Goal: Complete application form: Complete application form

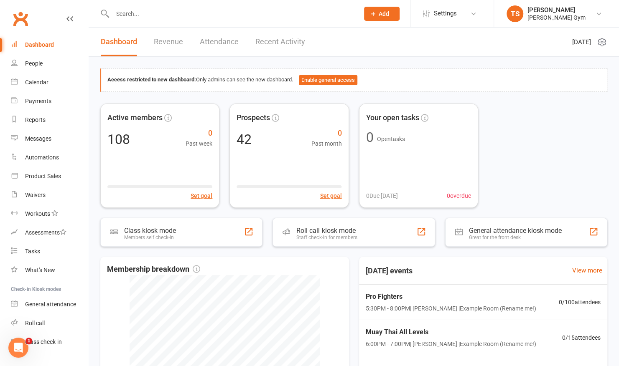
click at [372, 17] on icon at bounding box center [373, 14] width 8 height 8
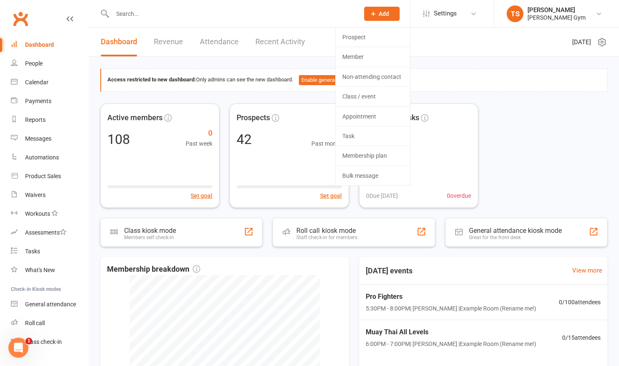
click at [372, 17] on icon at bounding box center [373, 14] width 8 height 8
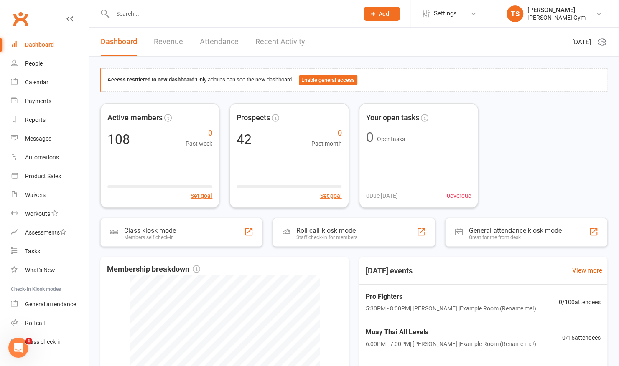
click at [381, 15] on span "Add" at bounding box center [383, 13] width 10 height 7
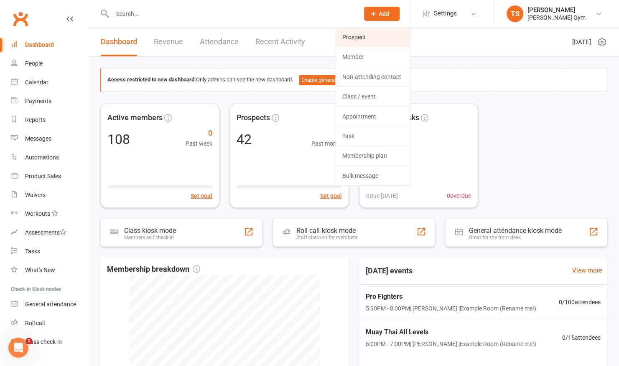
click at [365, 37] on link "Prospect" at bounding box center [372, 37] width 74 height 19
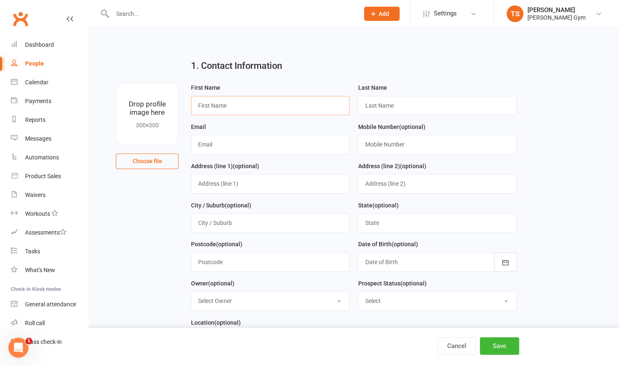
click at [233, 101] on input "text" at bounding box center [270, 105] width 158 height 19
type input "x"
type input "v"
type input "x"
type input "Xiaomeng"
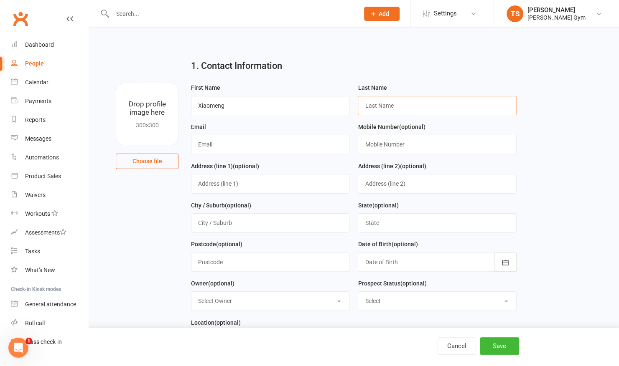
click at [391, 109] on input "text" at bounding box center [437, 105] width 158 height 19
type input "[PERSON_NAME]"
click at [262, 154] on div "Email" at bounding box center [270, 141] width 167 height 39
click at [268, 145] on input "text" at bounding box center [270, 144] width 158 height 19
type input "[EMAIL_ADDRESS][DOMAIN_NAME]"
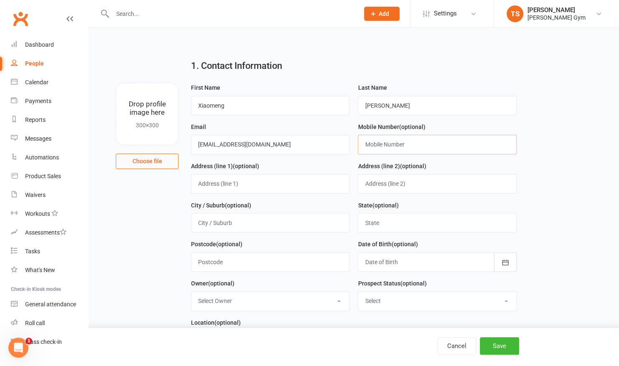
click at [412, 150] on input "text" at bounding box center [437, 144] width 158 height 19
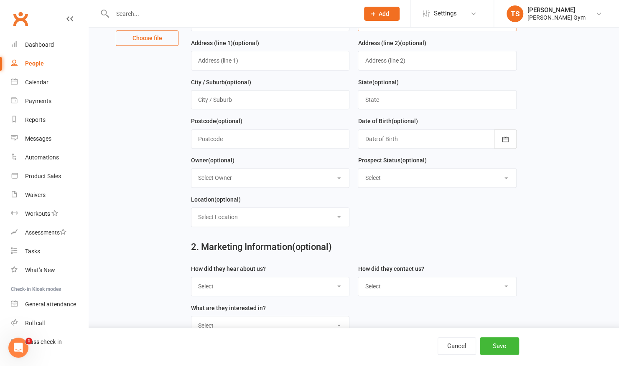
scroll to position [124, 0]
type input "0452654668"
click at [509, 144] on button "button" at bounding box center [505, 138] width 23 height 19
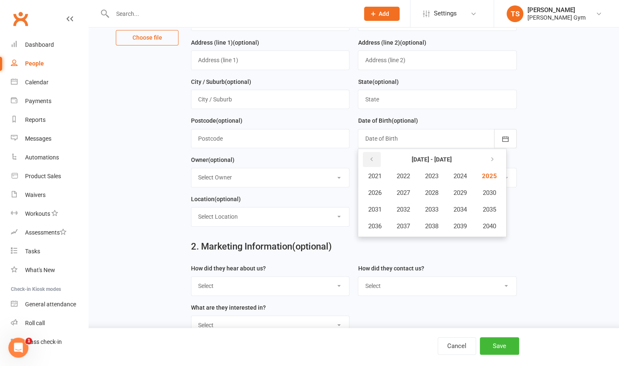
click at [370, 156] on icon "button" at bounding box center [371, 159] width 6 height 7
click at [491, 158] on icon "button" at bounding box center [490, 159] width 6 height 7
drag, startPoint x: 491, startPoint y: 158, endPoint x: 460, endPoint y: 192, distance: 45.5
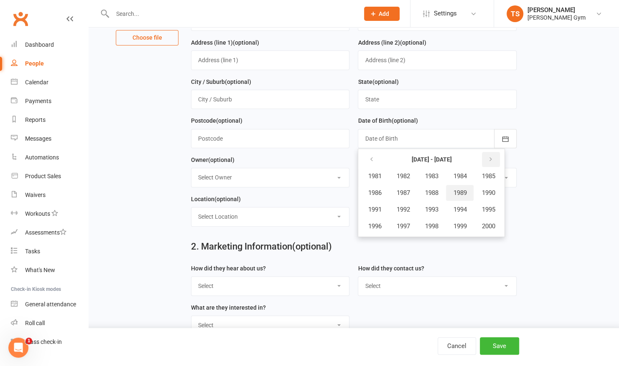
click at [460, 192] on table "[DATE] - [DATE] 1981 1982 1983 1984 1985 1986 1987 1988 1989 1990 1991 1992 199…" at bounding box center [431, 193] width 143 height 84
click at [460, 192] on span "1989" at bounding box center [459, 193] width 13 height 8
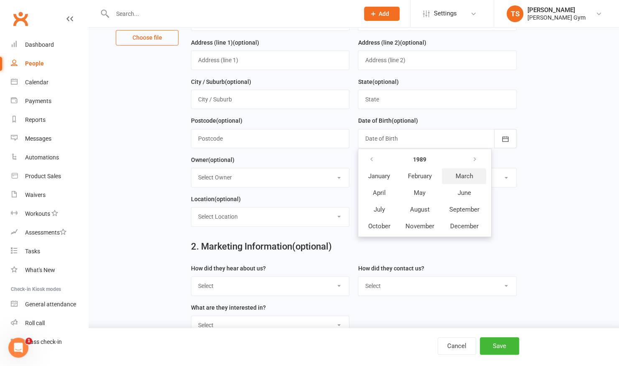
click at [464, 176] on span "March" at bounding box center [464, 177] width 18 height 8
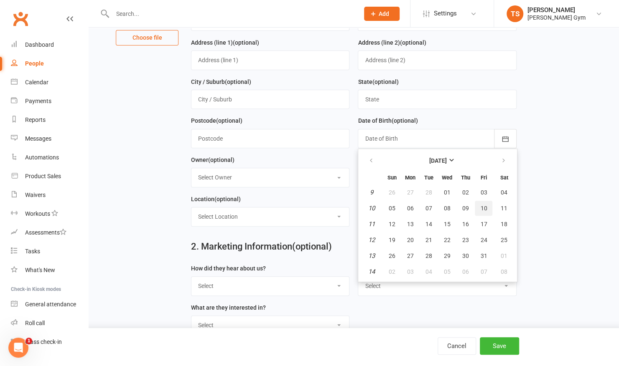
click at [481, 205] on span "10" at bounding box center [483, 208] width 7 height 7
type input "[DATE]"
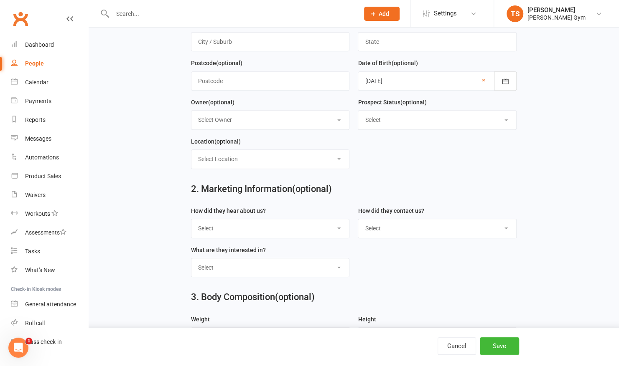
scroll to position [181, 0]
click at [235, 230] on select "Select Google Through A Friend Poster Magazine Walk by Letter Box Drop Facebook" at bounding box center [269, 229] width 157 height 18
select select "Facebook"
click at [191, 220] on select "Select Google Through A Friend Poster Magazine Walk by Letter Box Drop Facebook" at bounding box center [269, 229] width 157 height 18
click at [429, 224] on select "Select Phone Email In-Facility" at bounding box center [436, 229] width 157 height 18
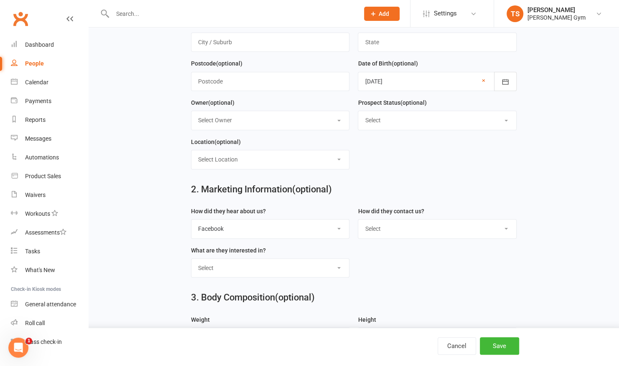
select select "In-Facility"
click at [358, 220] on select "Select Phone Email In-Facility" at bounding box center [436, 229] width 157 height 18
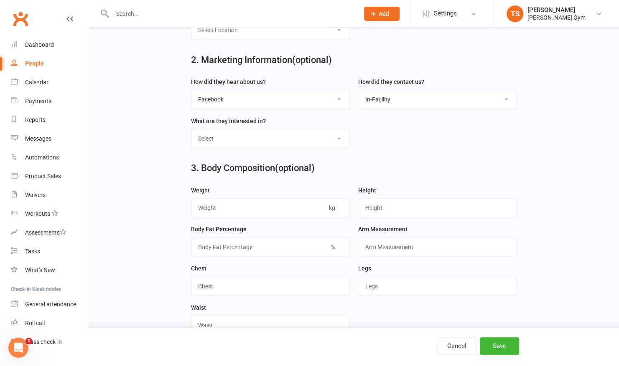
click at [221, 129] on select "Select Classes Personal Training Weight Loss Body Building De-Stressing Diet/Fo…" at bounding box center [269, 138] width 157 height 18
select select "Classes"
click at [191, 129] on select "Select Classes Personal Training Weight Loss Body Building De-Stressing Diet/Fo…" at bounding box center [269, 138] width 157 height 18
click at [140, 208] on main "1. Contact Information Drop profile image here 300×300 Choose file First Name […" at bounding box center [353, 219] width 507 height 955
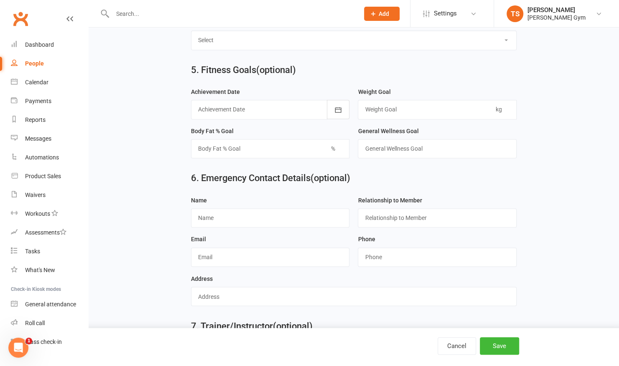
scroll to position [708, 0]
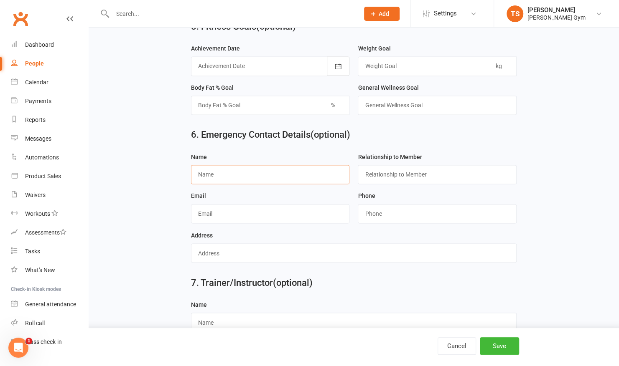
click at [217, 165] on input "text" at bounding box center [270, 174] width 158 height 19
type input "[PERSON_NAME]"
click at [386, 167] on input "text" at bounding box center [437, 174] width 158 height 19
type input "partner"
drag, startPoint x: 317, startPoint y: 211, endPoint x: 277, endPoint y: 213, distance: 40.2
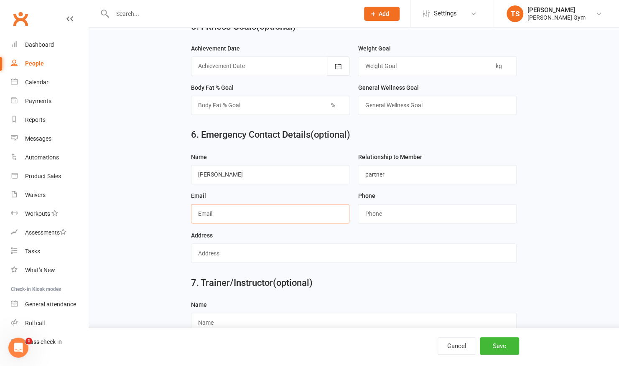
click at [277, 213] on input "text" at bounding box center [270, 213] width 158 height 19
click at [406, 204] on input "string" at bounding box center [437, 213] width 158 height 19
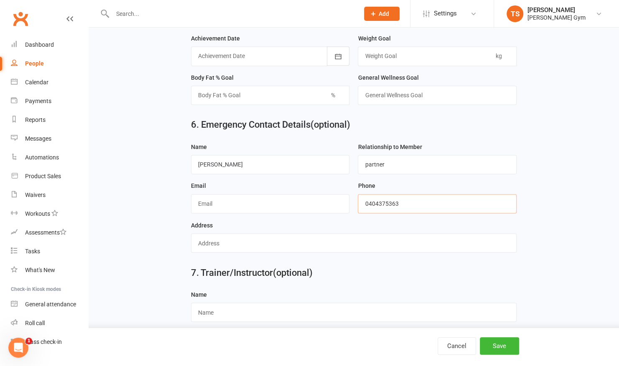
type input "0404375363"
click at [376, 268] on h2 "7. Trainer/Instructor (optional)" at bounding box center [353, 273] width 325 height 10
click at [221, 194] on input "text" at bounding box center [270, 203] width 158 height 19
type input "[EMAIL_ADDRESS][DOMAIN_NAME]"
click at [491, 343] on button "Save" at bounding box center [499, 347] width 39 height 18
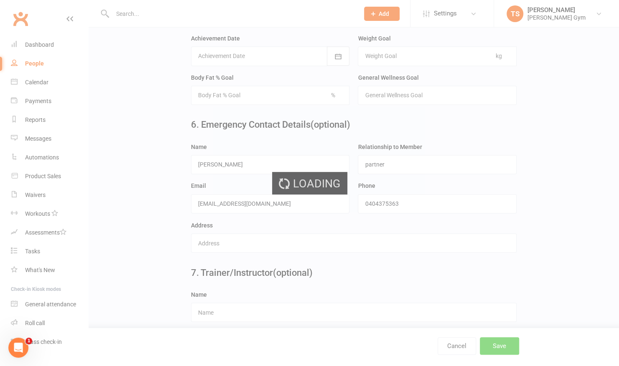
scroll to position [0, 0]
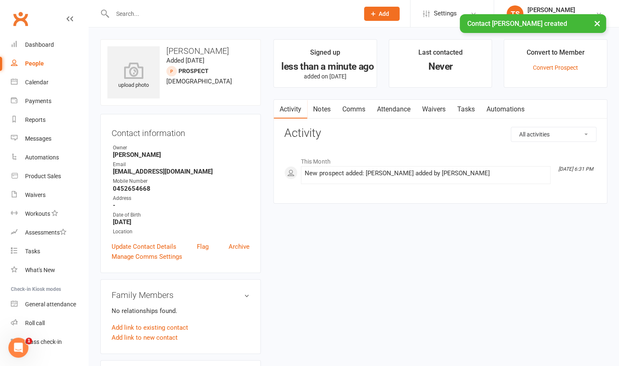
click at [429, 109] on link "Waivers" at bounding box center [433, 109] width 35 height 19
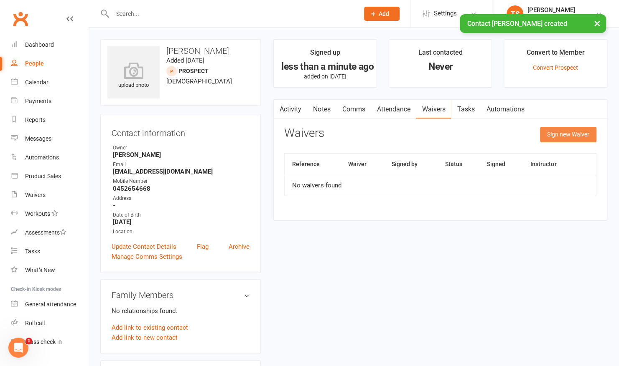
click at [552, 130] on button "Sign new Waiver" at bounding box center [568, 134] width 56 height 15
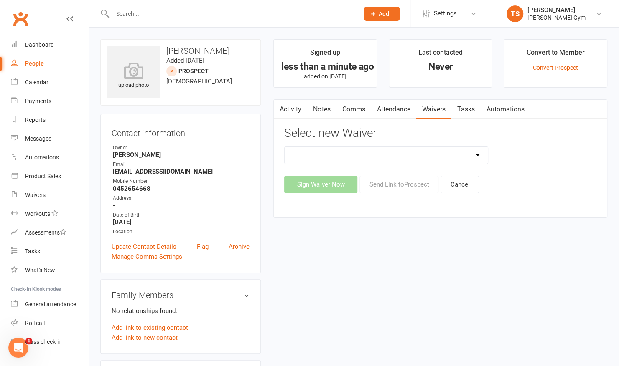
click at [439, 154] on select "3 Per Week, Unlimited, Personal Training and Single Class Waiver Prospects - Si…" at bounding box center [385, 155] width 203 height 17
select select "10731"
click at [284, 147] on select "3 Per Week, Unlimited, Personal Training and Single Class Waiver Prospects - Si…" at bounding box center [385, 155] width 203 height 17
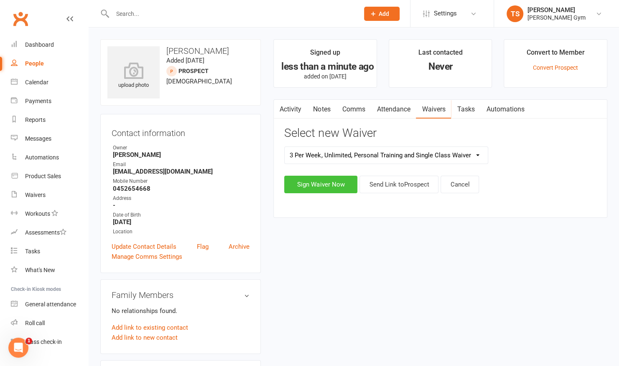
click at [326, 186] on button "Sign Waiver Now" at bounding box center [320, 185] width 73 height 18
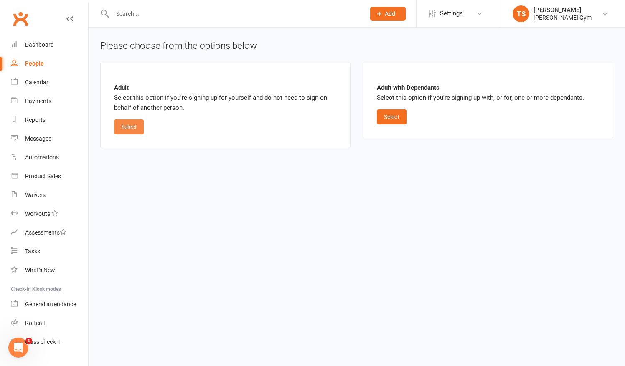
click at [132, 124] on button "Select" at bounding box center [129, 126] width 30 height 15
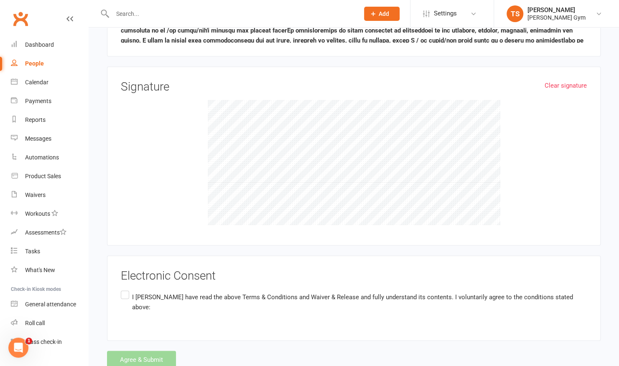
scroll to position [853, 0]
click at [126, 288] on label "I [PERSON_NAME] have read the above Terms & Conditions and Waiver & Release and…" at bounding box center [354, 301] width 466 height 26
click at [126, 288] on input "I [PERSON_NAME] have read the above Terms & Conditions and Waiver & Release and…" at bounding box center [123, 288] width 5 height 0
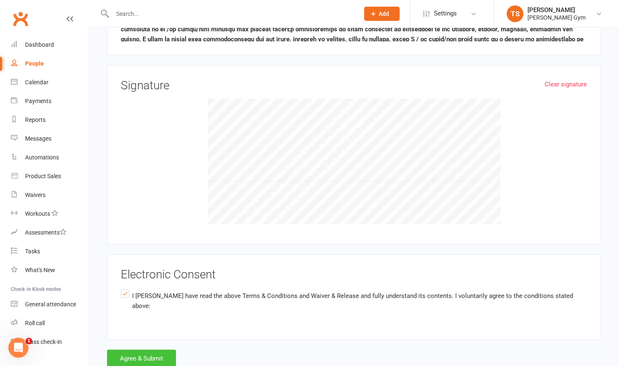
click at [138, 350] on button "Agree & Submit" at bounding box center [141, 359] width 69 height 18
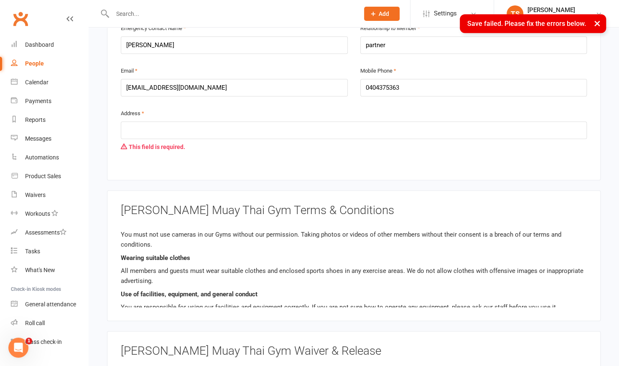
scroll to position [462, 0]
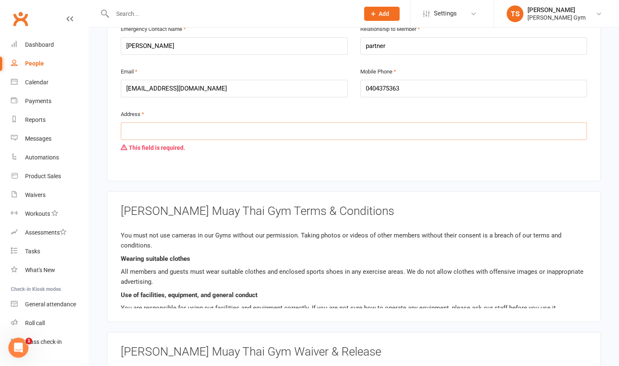
click at [185, 122] on input "text" at bounding box center [354, 131] width 466 height 18
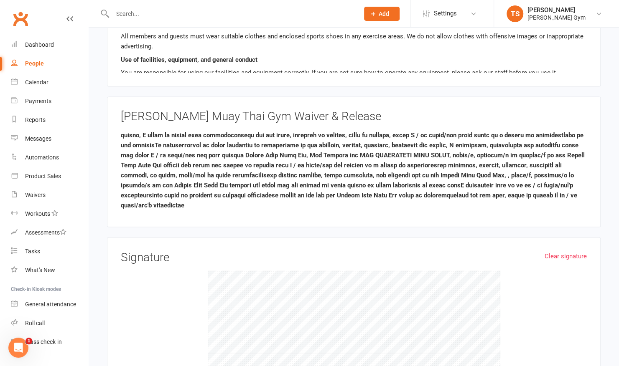
scroll to position [869, 0]
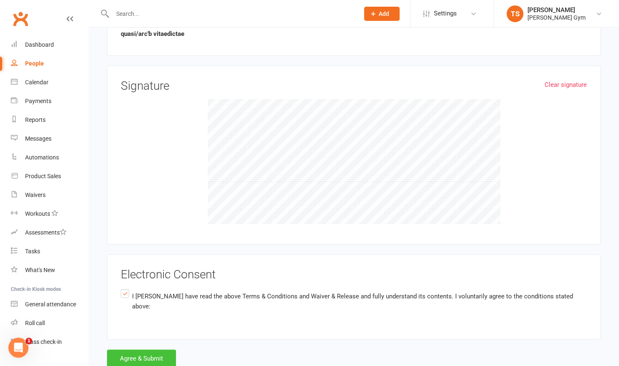
type input "[STREET_ADDRESS]"
click at [127, 350] on button "Agree & Submit" at bounding box center [141, 359] width 69 height 18
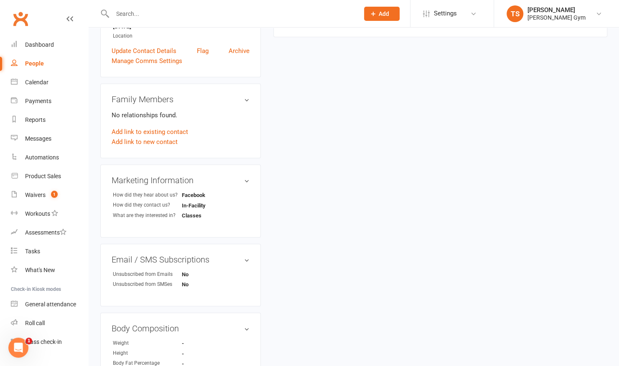
scroll to position [194, 0]
